Goal: Task Accomplishment & Management: Manage account settings

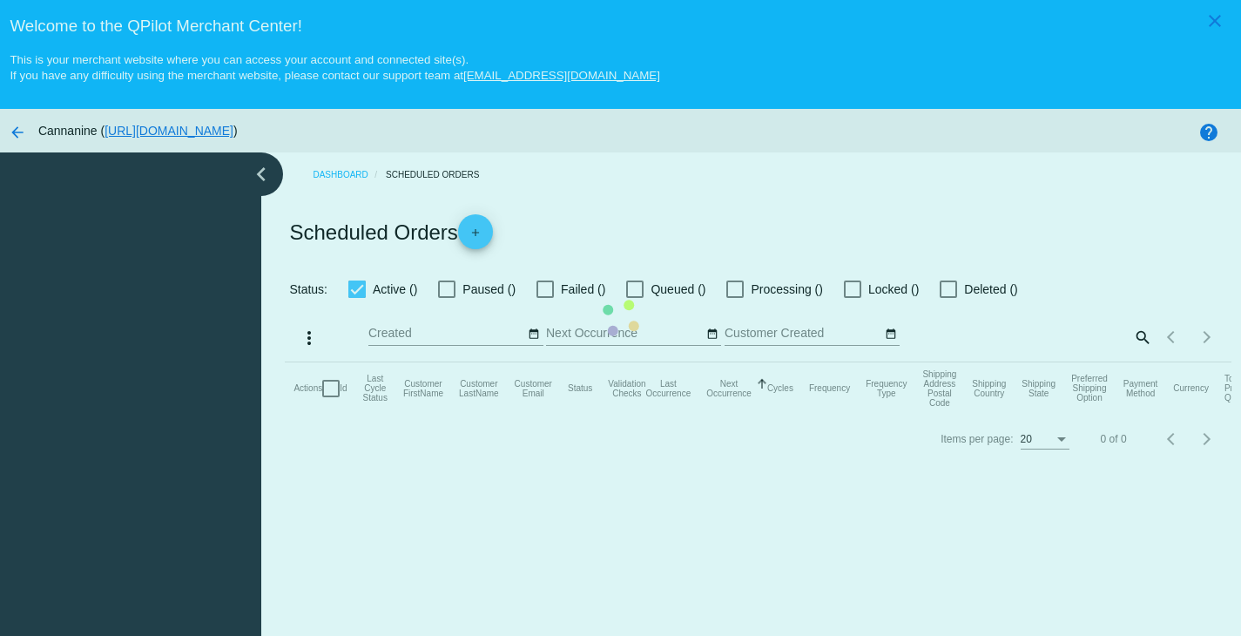
checkbox input "true"
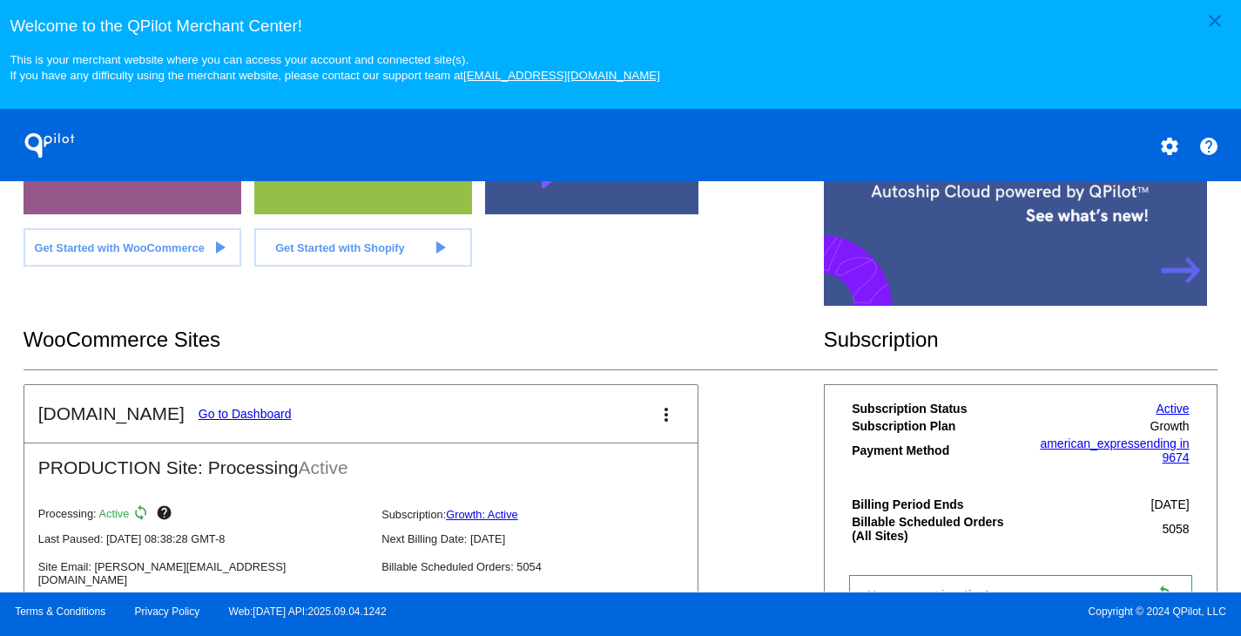
scroll to position [441, 0]
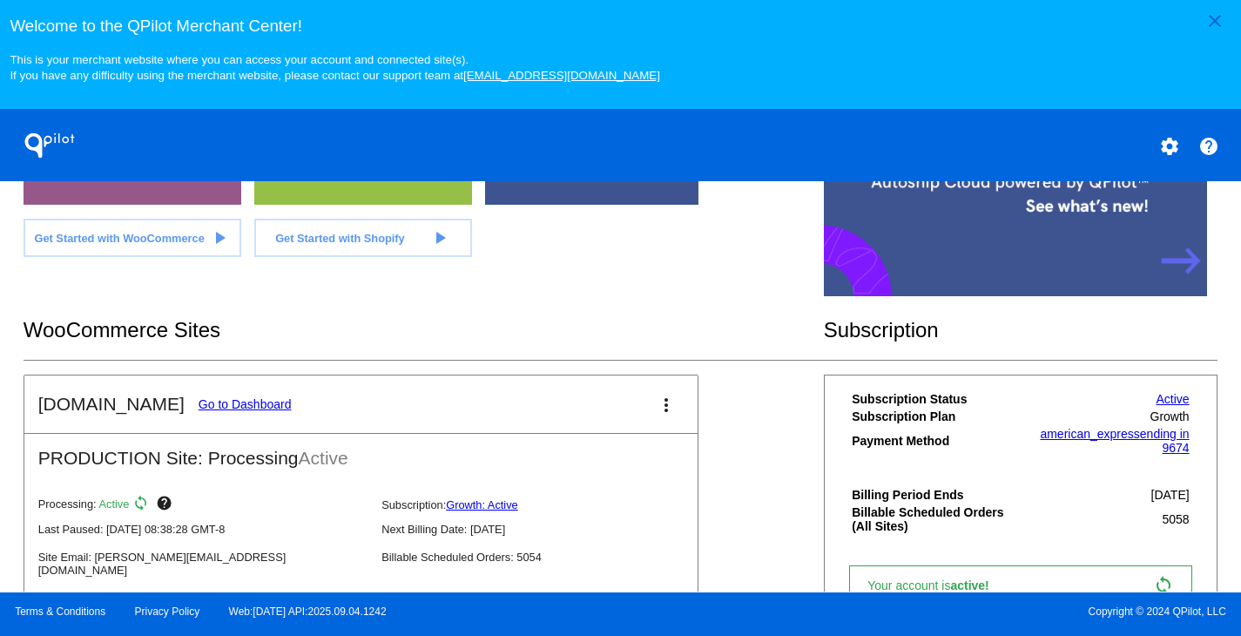
click at [235, 407] on mat-card-title "[DOMAIN_NAME] Go to Dashboard" at bounding box center [164, 404] width 253 height 21
click at [234, 411] on link "Go to Dashboard" at bounding box center [245, 404] width 93 height 14
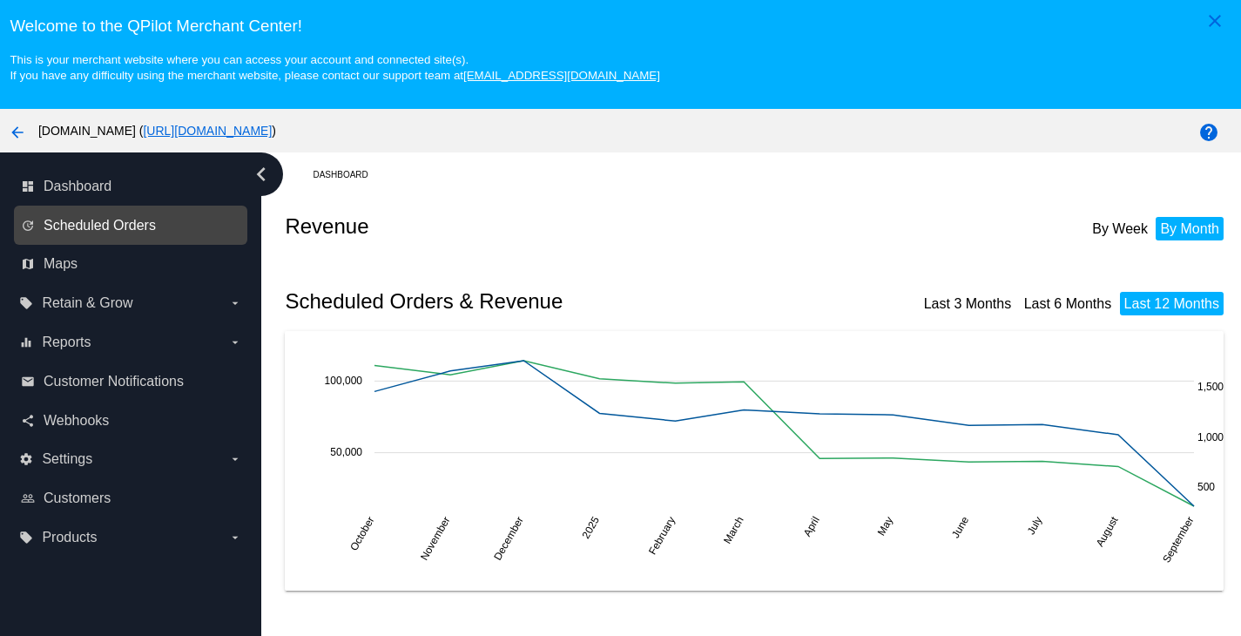
click at [118, 225] on span "Scheduled Orders" at bounding box center [100, 226] width 112 height 16
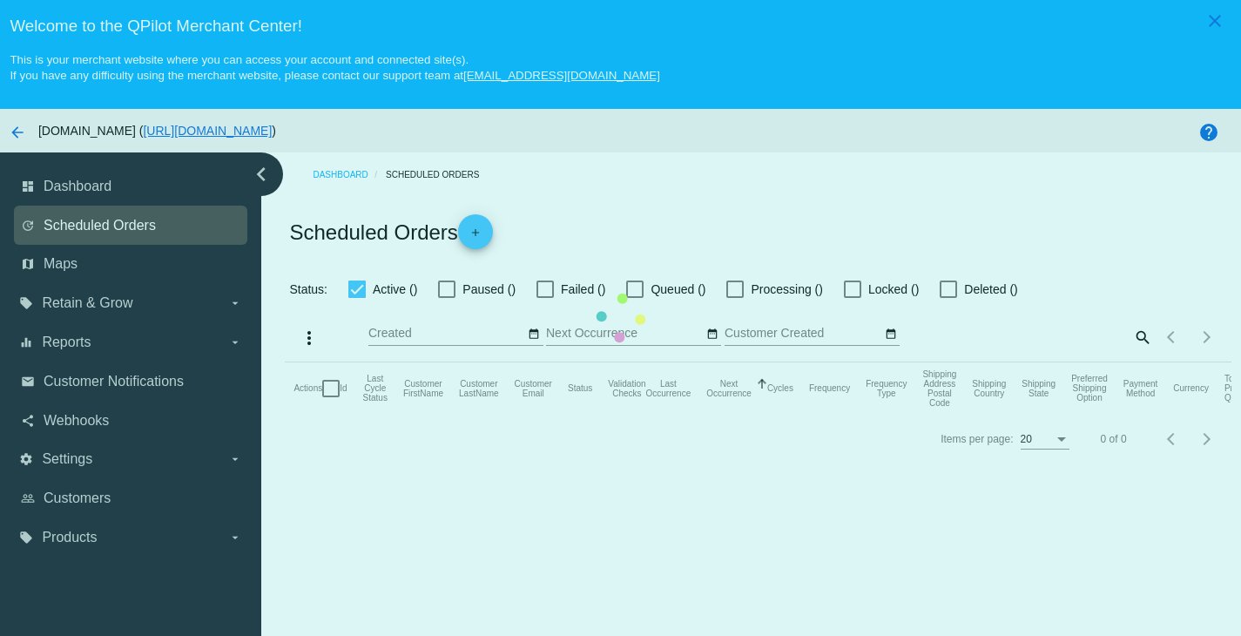
click at [285, 362] on mat-table "Actions Id Last Cycle Status Customer FirstName Customer LastName Customer Emai…" at bounding box center [758, 388] width 946 height 52
checkbox input "true"
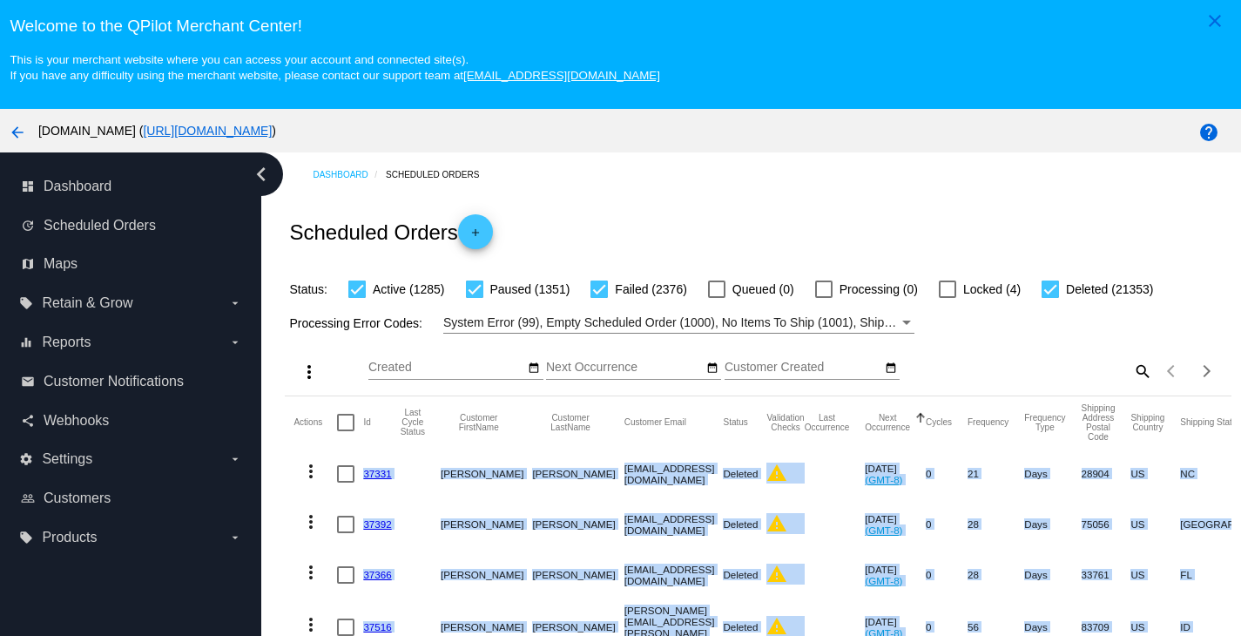
click at [1131, 375] on mat-icon "search" at bounding box center [1141, 370] width 21 height 27
click at [1029, 372] on input "Search" at bounding box center [1034, 367] width 235 height 14
paste input "[EMAIL_ADDRESS][DOMAIN_NAME]"
type input "[EMAIL_ADDRESS][DOMAIN_NAME]"
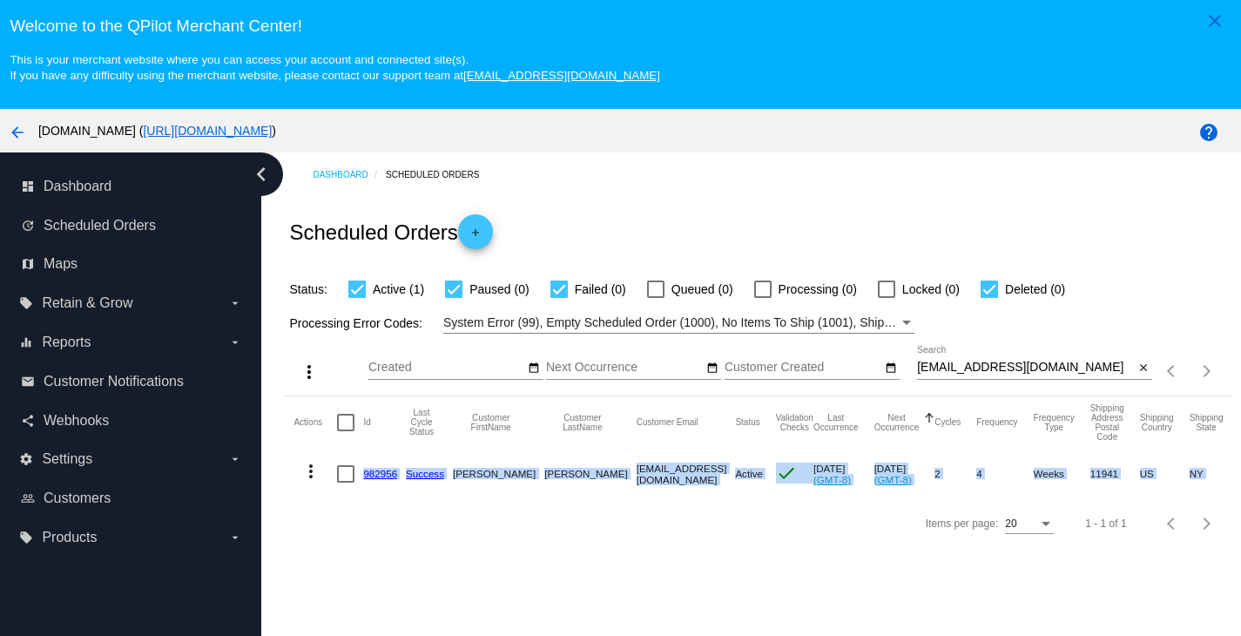
click at [380, 476] on link "982956" at bounding box center [380, 473] width 34 height 11
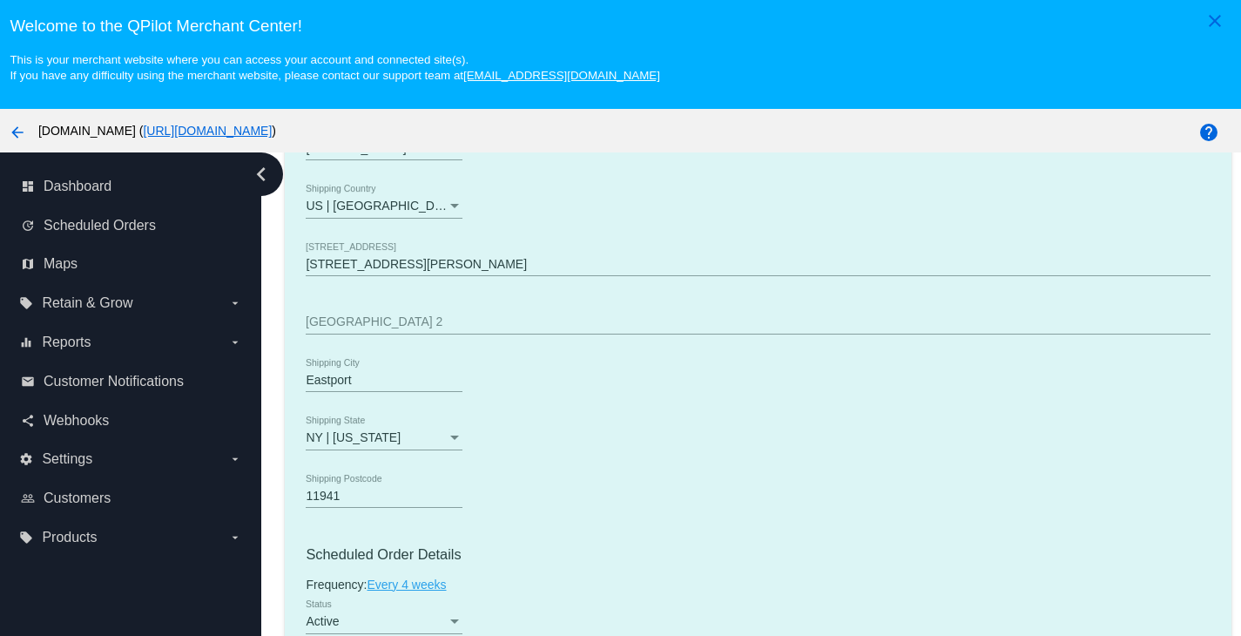
scroll to position [958, 0]
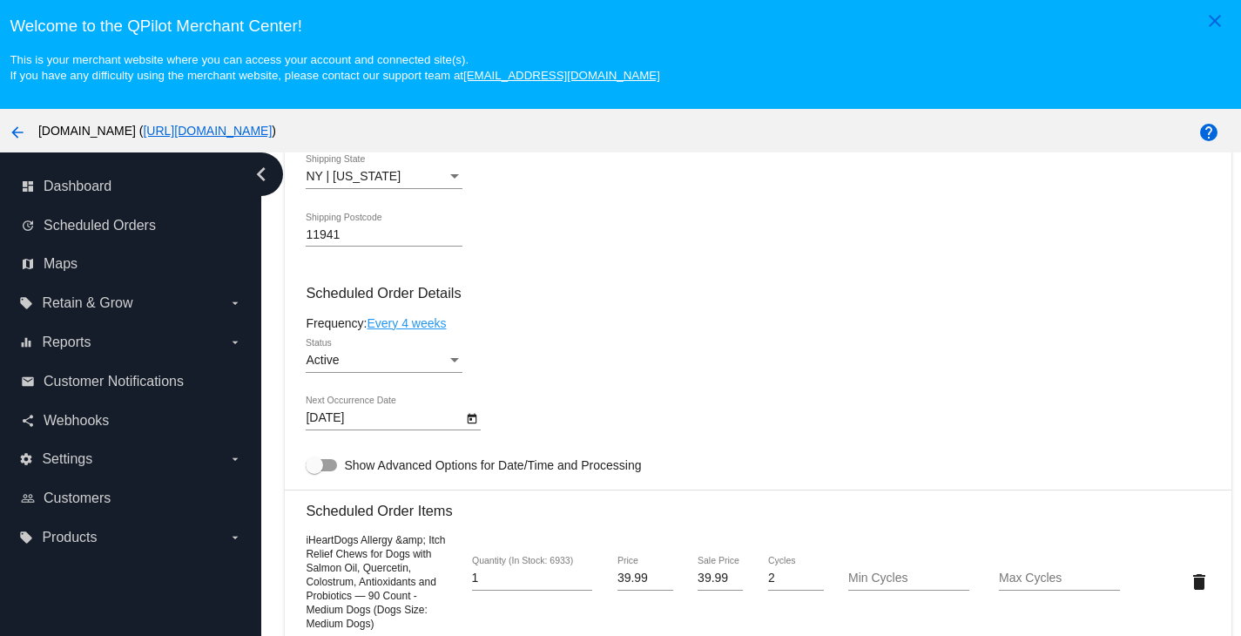
click at [464, 427] on button "Open calendar" at bounding box center [471, 417] width 18 height 18
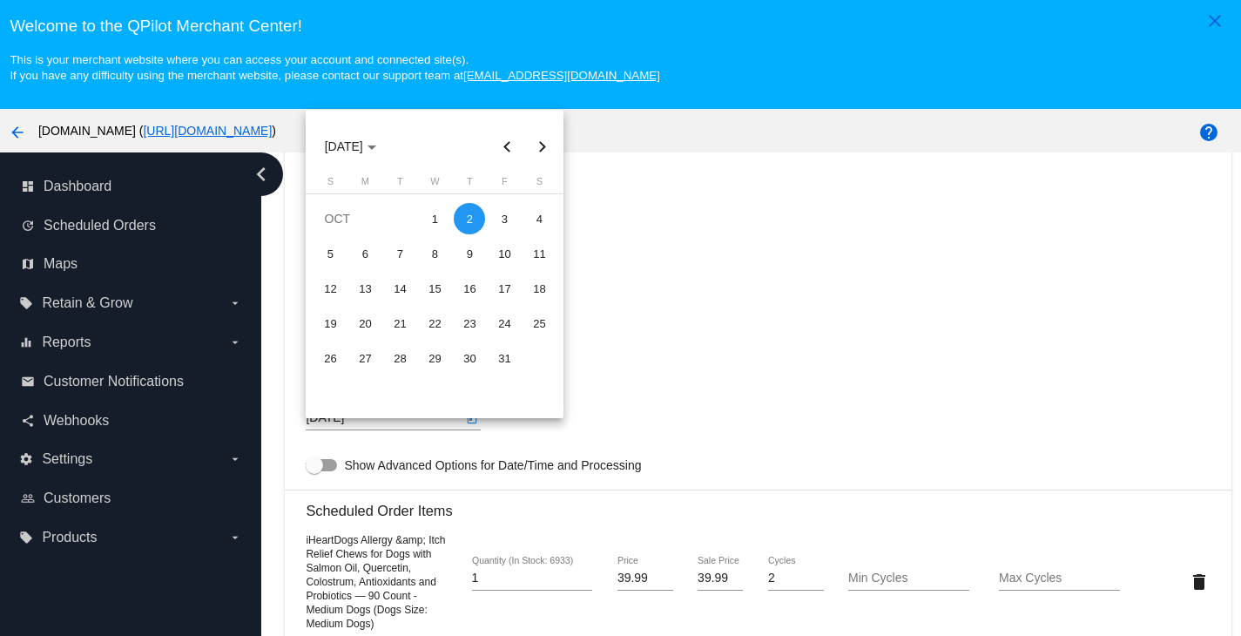
click at [541, 150] on button "Next month" at bounding box center [541, 146] width 35 height 35
click at [430, 256] on div "3" at bounding box center [434, 253] width 31 height 31
type input "[DATE]"
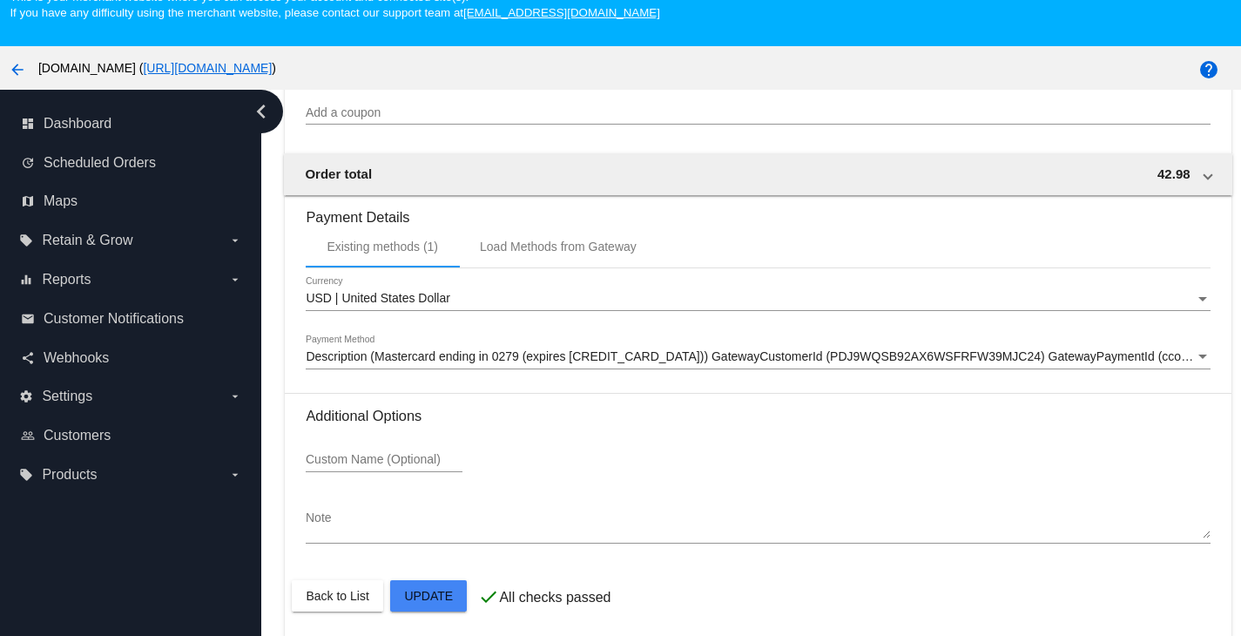
scroll to position [111, 0]
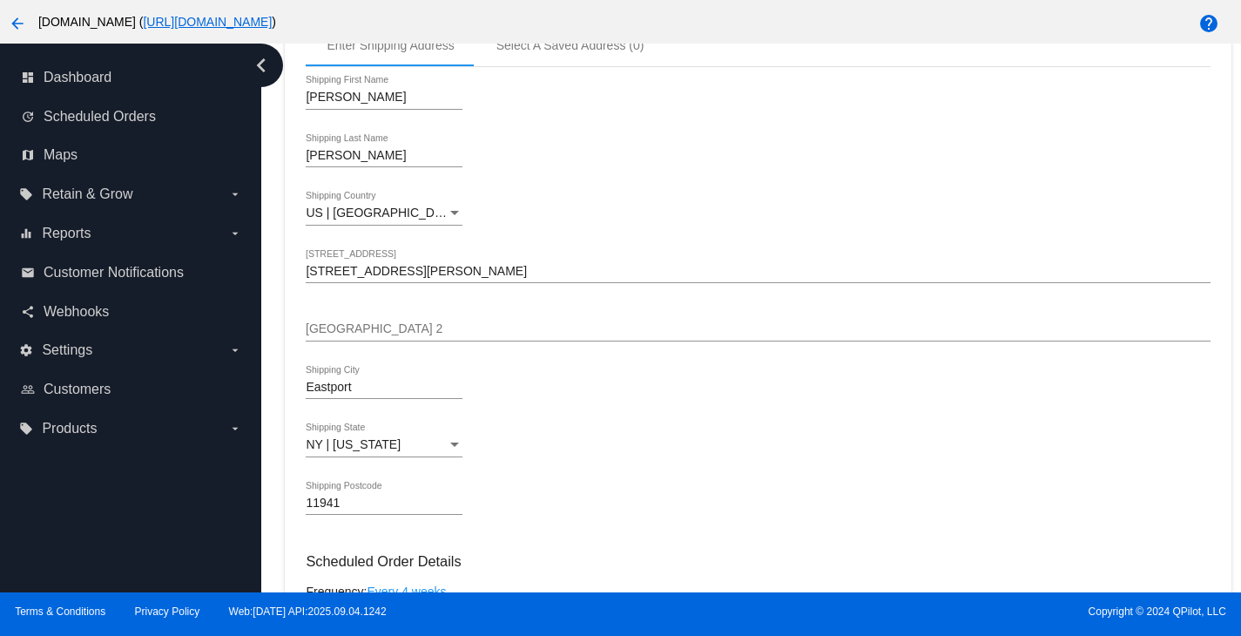
scroll to position [580, 0]
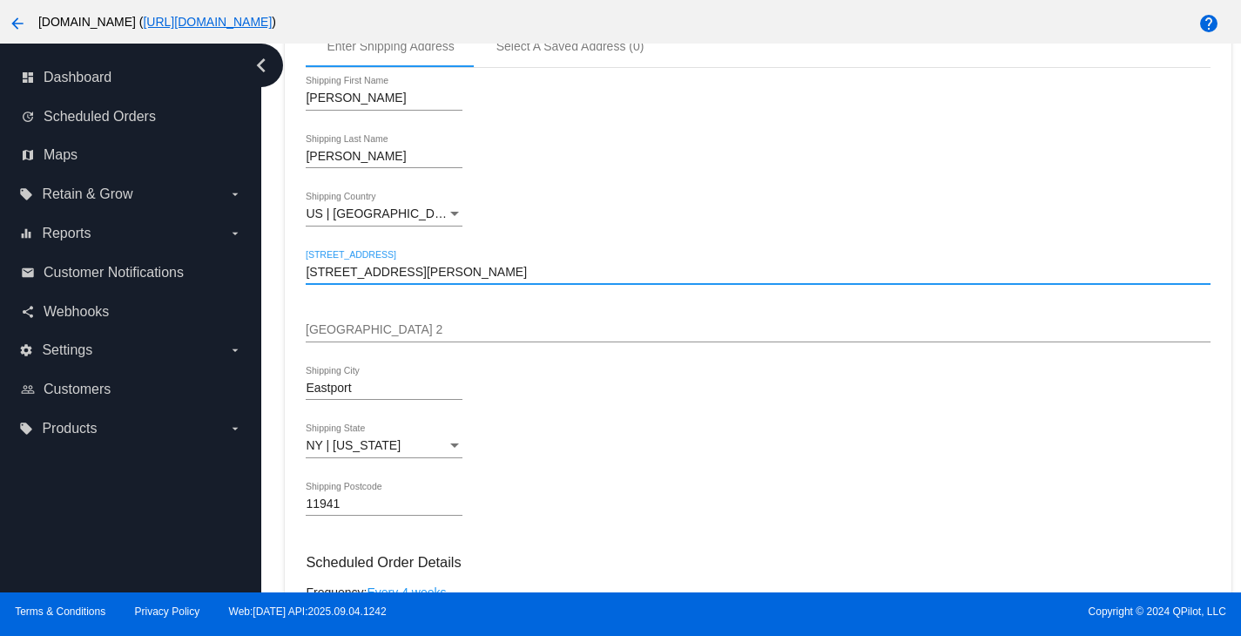
click at [399, 279] on input "[STREET_ADDRESS][PERSON_NAME]" at bounding box center [758, 273] width 904 height 14
paste input "538 SW S Quick Cir"
type input "538 SW S Quick Cir"
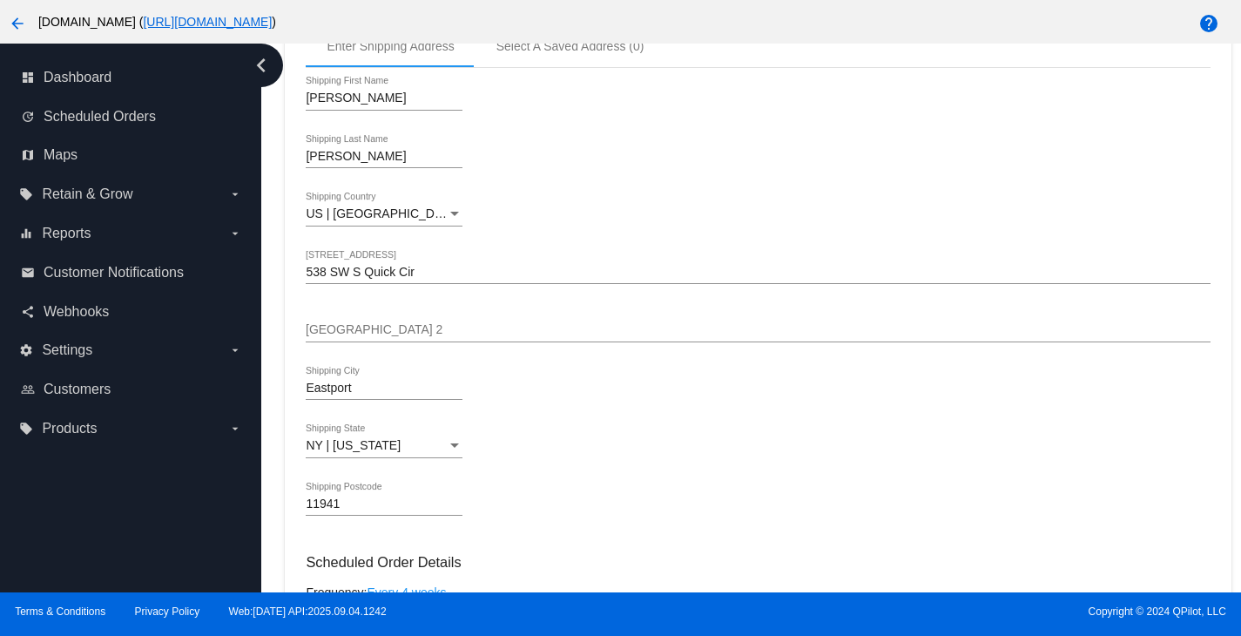
click at [335, 394] on input "Eastport" at bounding box center [384, 388] width 157 height 14
paste input "[GEOGRAPHIC_DATA][PERSON_NAME],"
type input "[GEOGRAPHIC_DATA][PERSON_NAME],"
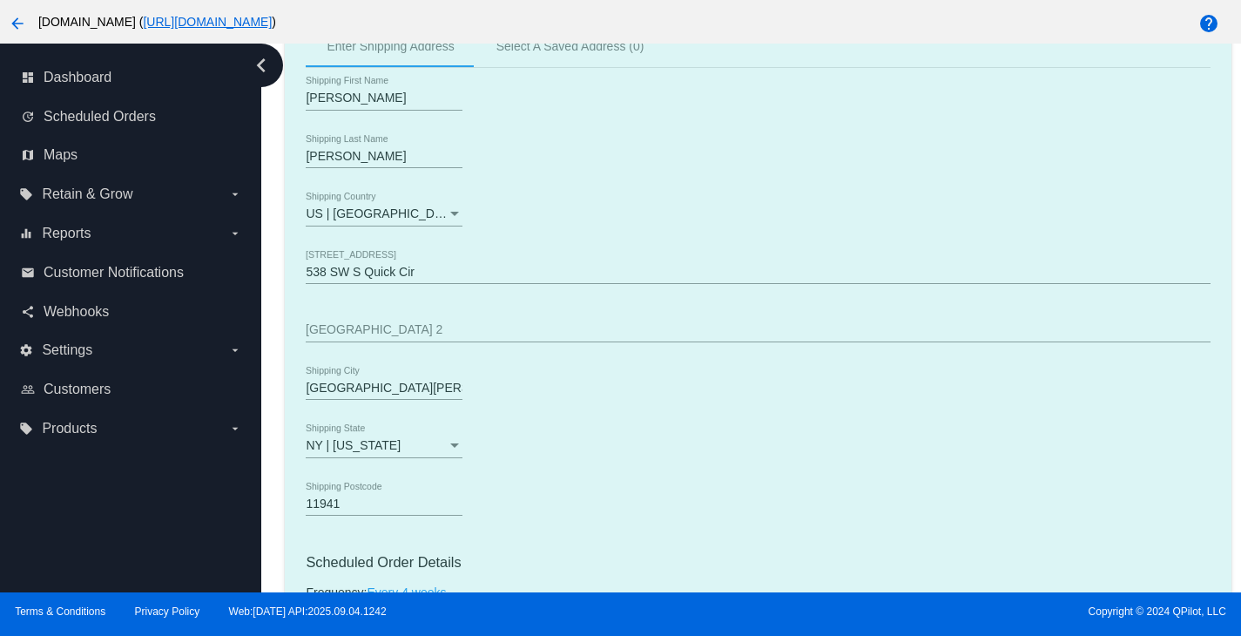
scroll to position [667, 0]
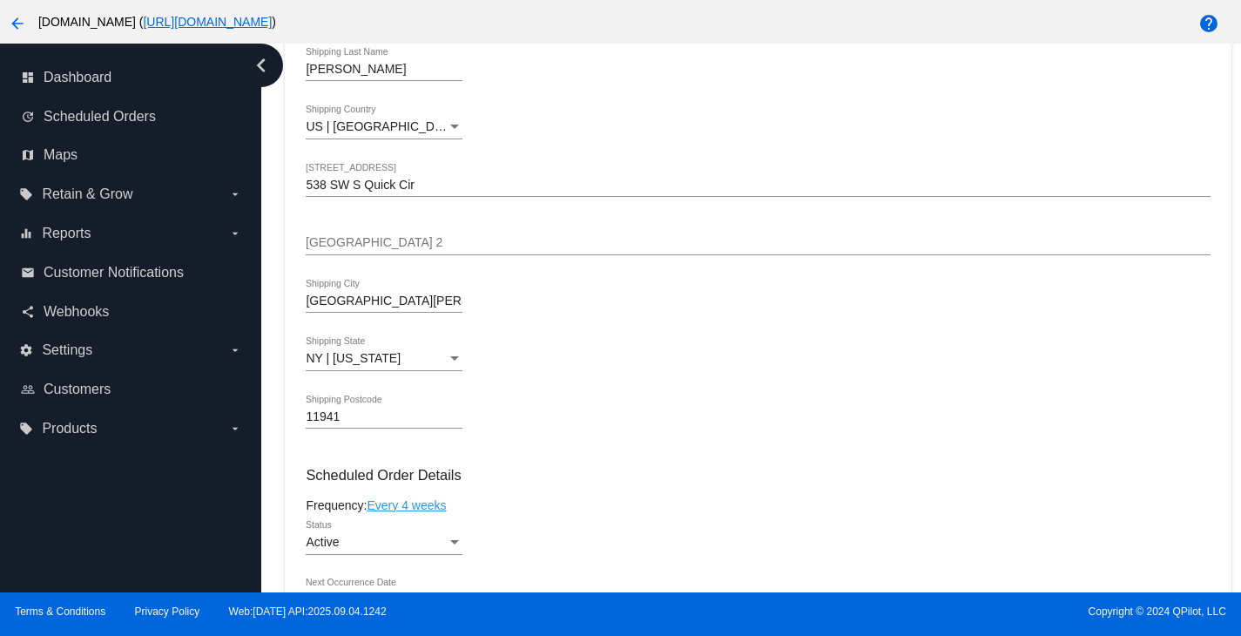
click at [401, 366] on div "NY | [US_STATE]" at bounding box center [376, 359] width 141 height 14
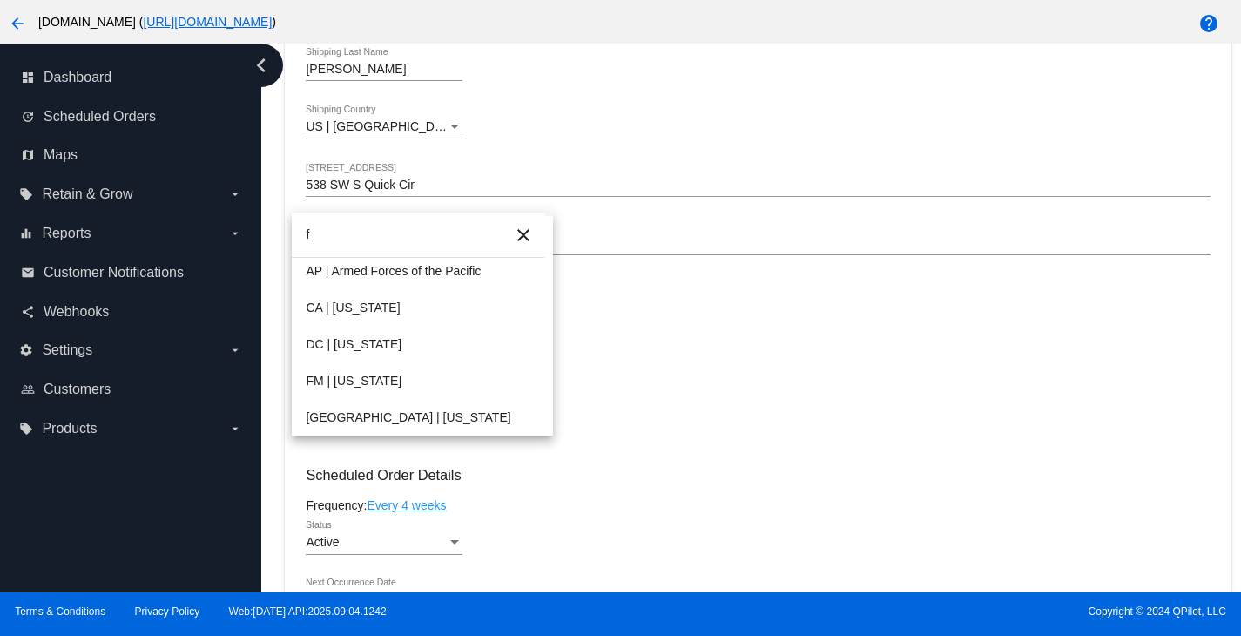
scroll to position [0, 0]
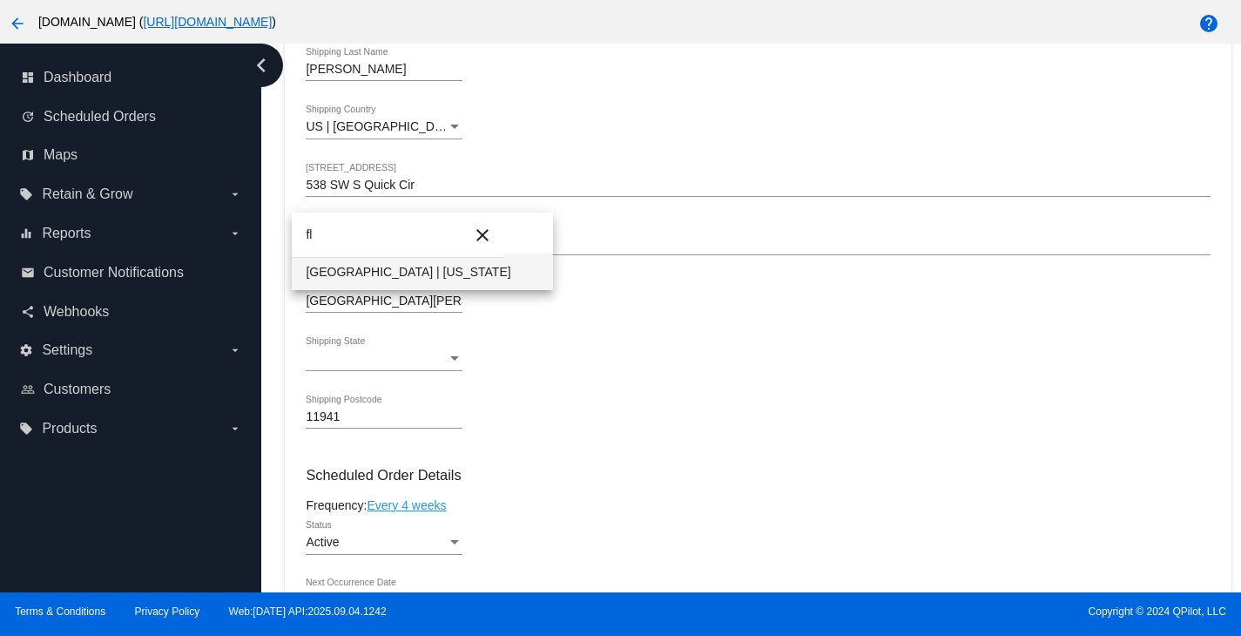
type input "fl"
click at [381, 279] on span "[GEOGRAPHIC_DATA] | [US_STATE]" at bounding box center [422, 271] width 232 height 37
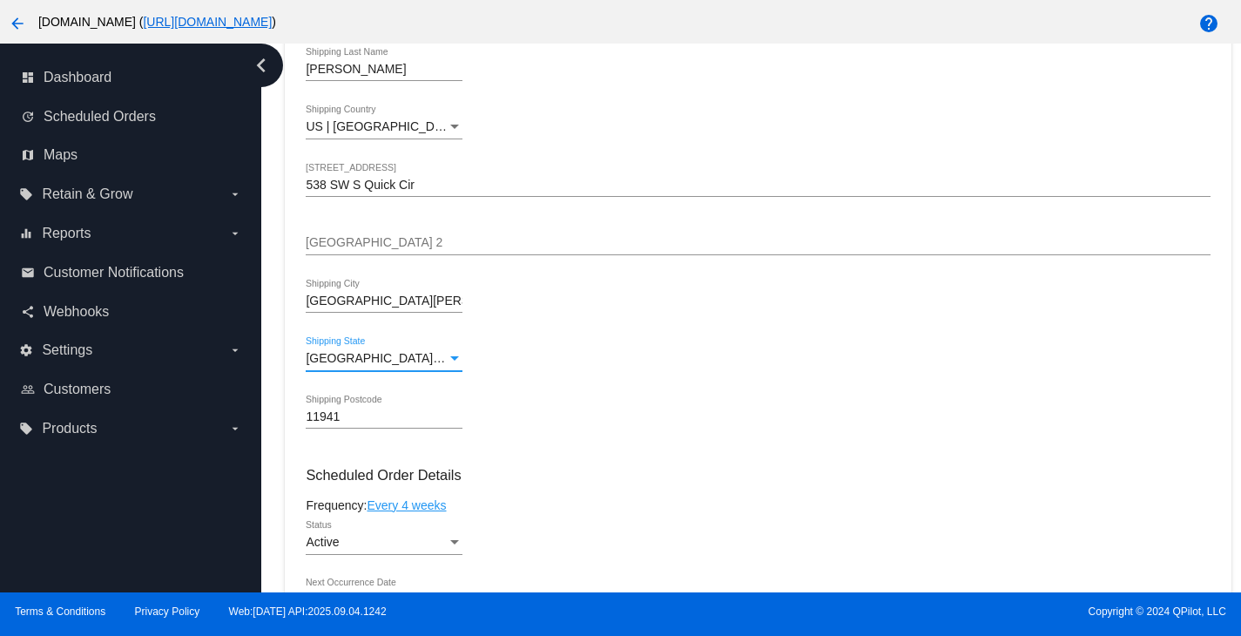
click at [347, 421] on input "11941" at bounding box center [384, 417] width 157 height 14
paste input "34953"
type input "34953"
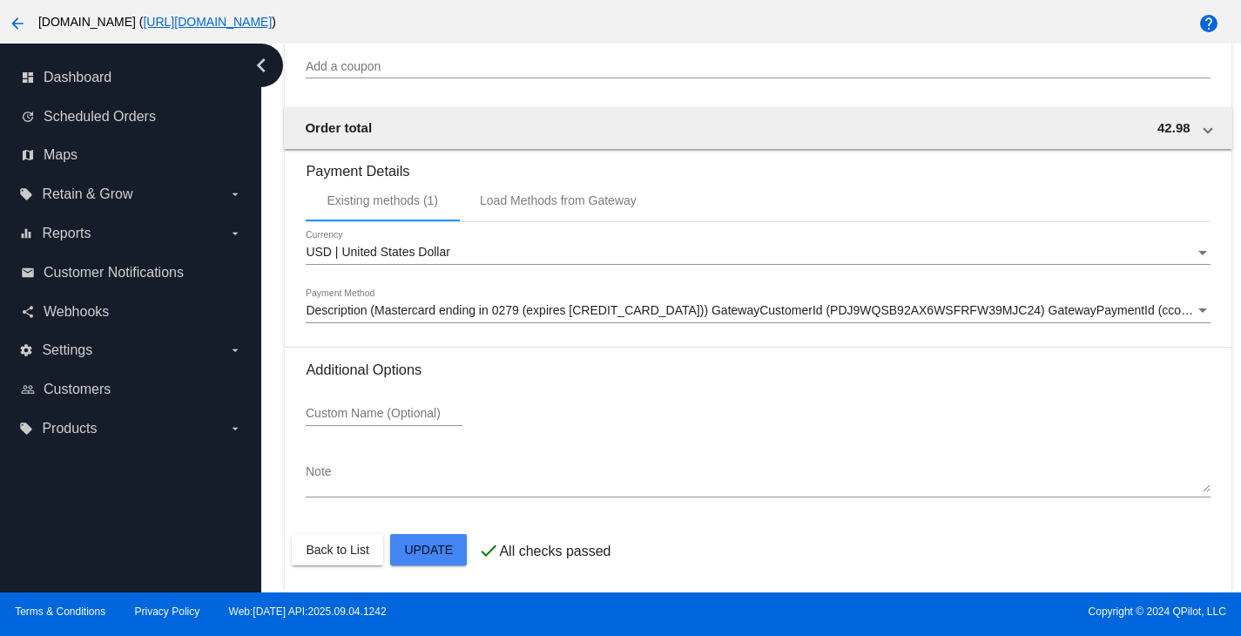
scroll to position [1711, 0]
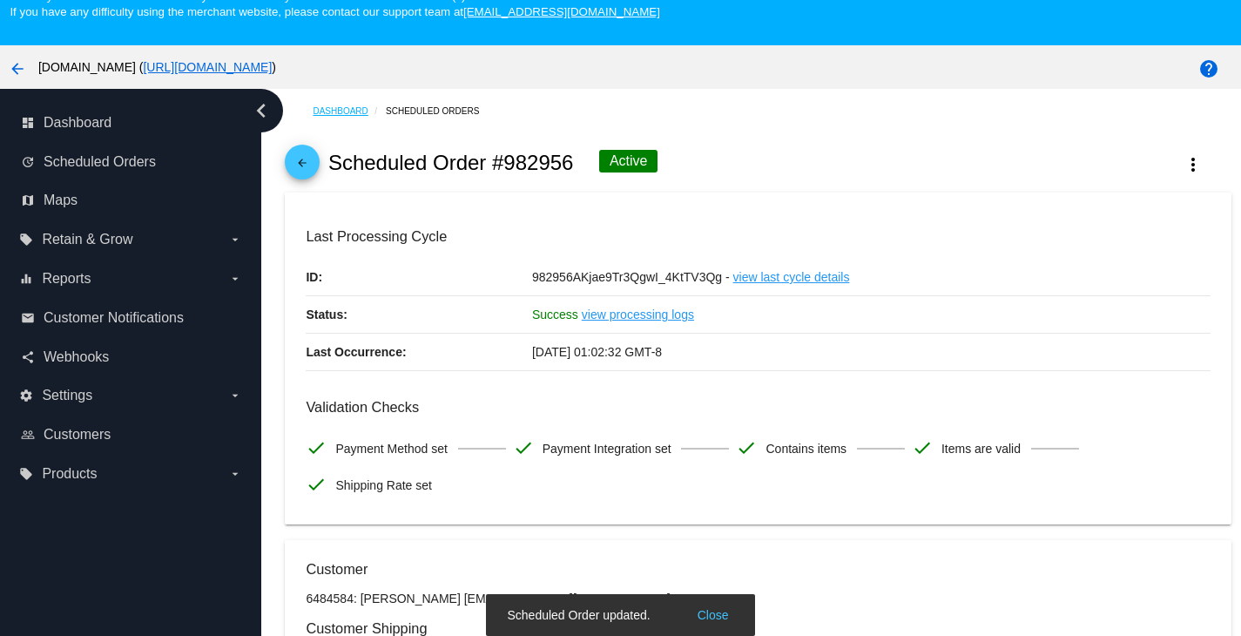
scroll to position [0, 0]
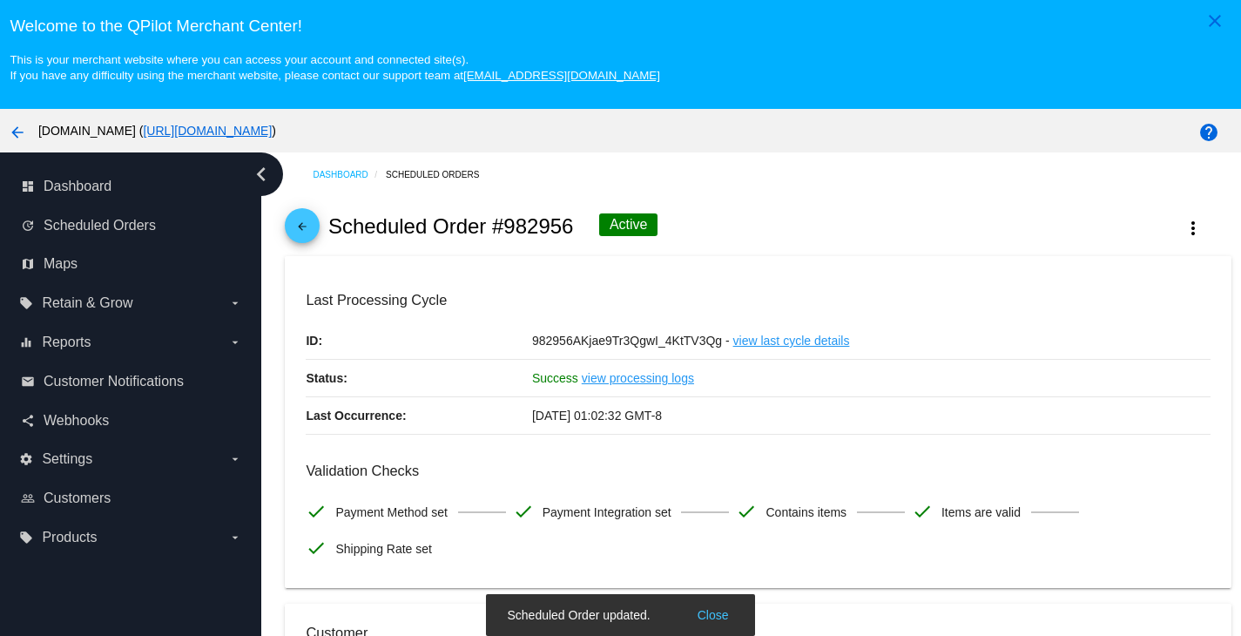
click at [294, 241] on mat-icon "arrow_back" at bounding box center [302, 230] width 21 height 21
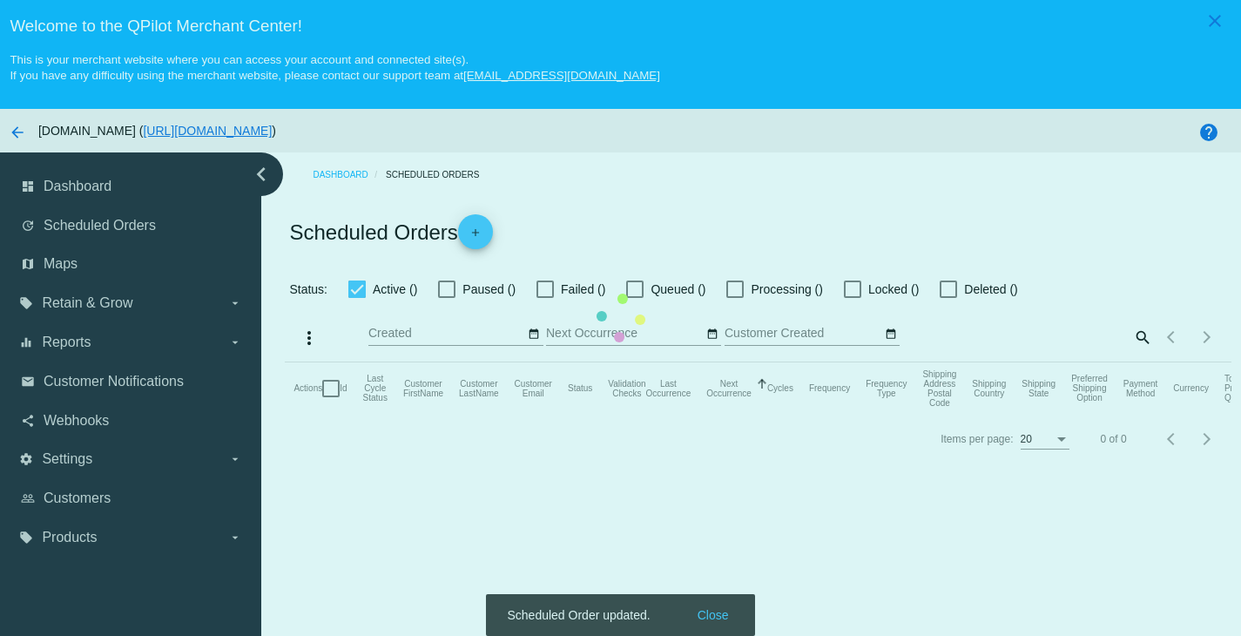
checkbox input "true"
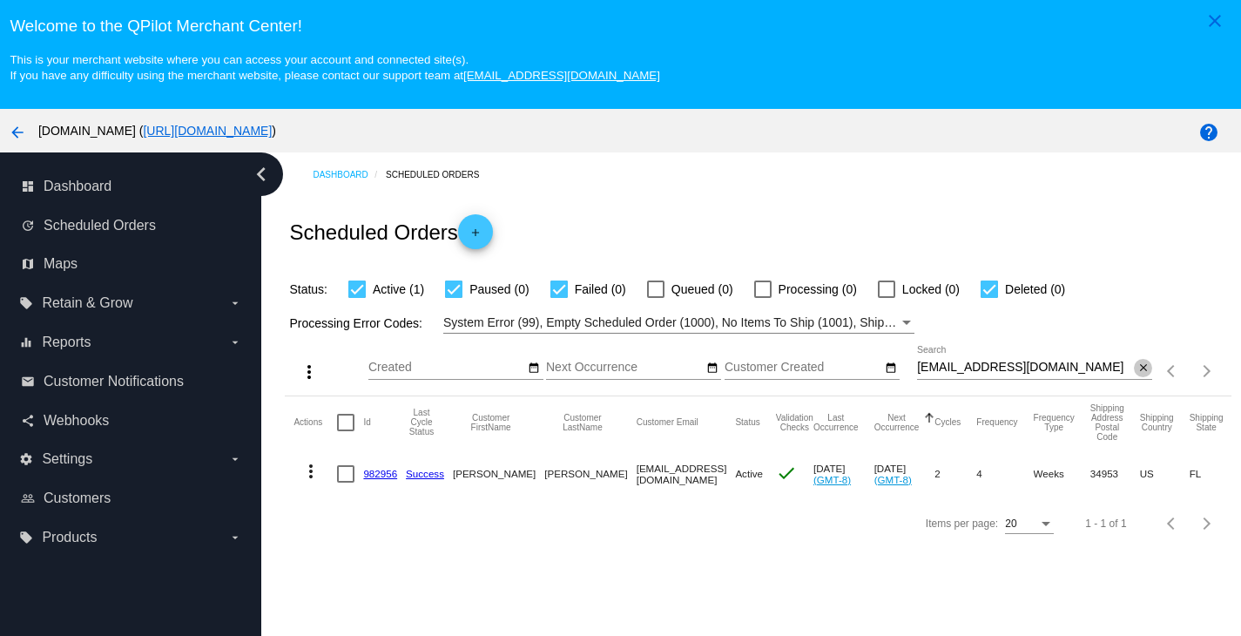
click at [1137, 369] on mat-icon "close" at bounding box center [1143, 368] width 12 height 14
